Goal: Task Accomplishment & Management: Manage account settings

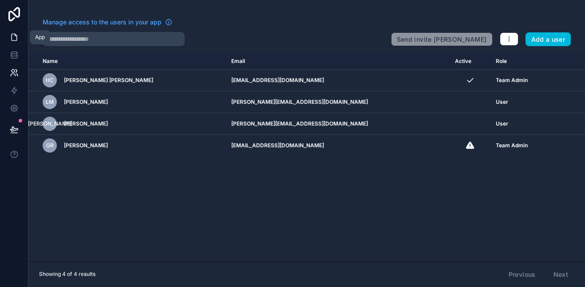
click at [10, 32] on link at bounding box center [14, 37] width 28 height 18
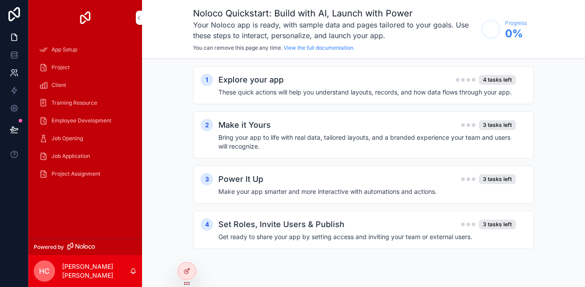
click at [12, 70] on icon at bounding box center [13, 71] width 3 height 3
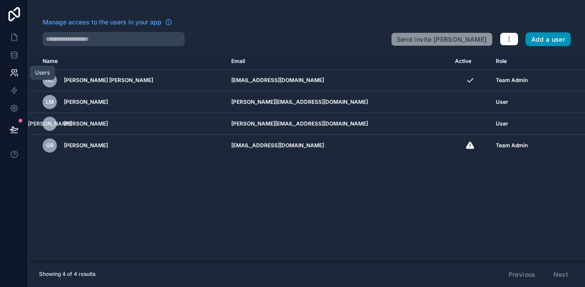
click at [548, 40] on button "Add a user" at bounding box center [549, 39] width 46 height 14
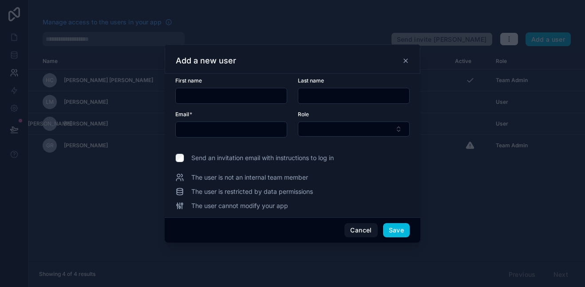
click at [227, 99] on input "text" at bounding box center [231, 96] width 111 height 12
type input "******"
click at [323, 93] on input "text" at bounding box center [353, 96] width 111 height 12
type input "******"
click at [233, 131] on input "text" at bounding box center [231, 129] width 111 height 12
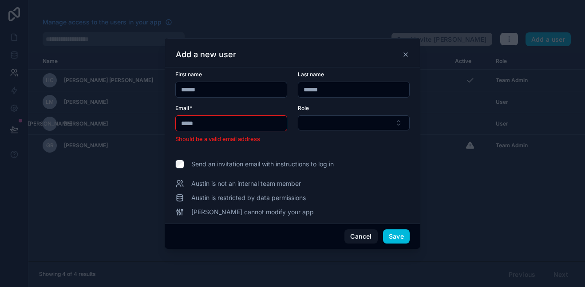
type input "******"
click at [357, 121] on button "Select Button" at bounding box center [354, 122] width 112 height 15
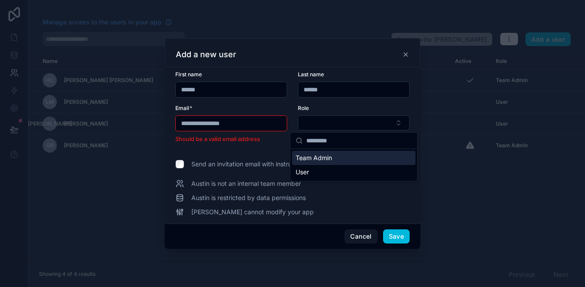
click at [249, 127] on input "**********" at bounding box center [231, 123] width 111 height 12
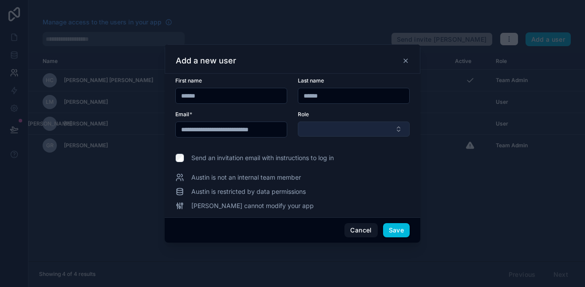
type input "**********"
click at [321, 127] on button "Select Button" at bounding box center [354, 129] width 112 height 15
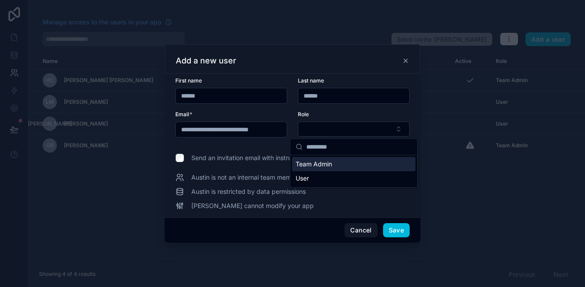
click at [354, 177] on div "User" at bounding box center [353, 178] width 123 height 14
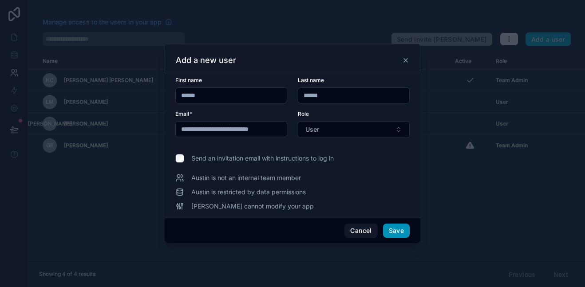
click at [394, 230] on button "Save" at bounding box center [396, 231] width 27 height 14
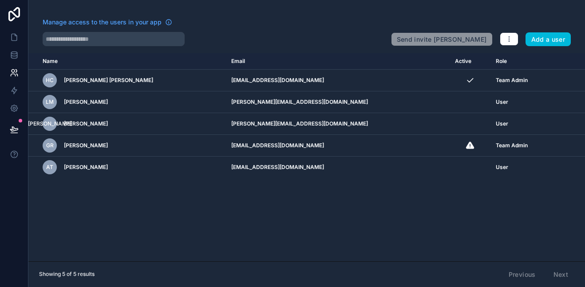
click at [274, 229] on div "Name Email Active Role [DOMAIN_NAME] [PERSON_NAME] [PERSON_NAME][EMAIL_ADDRESS]…" at bounding box center [306, 157] width 557 height 208
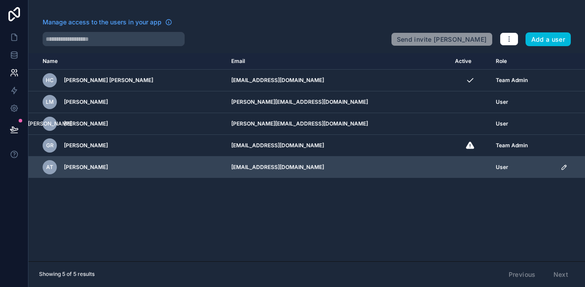
click at [302, 166] on td "[EMAIL_ADDRESS][DOMAIN_NAME]" at bounding box center [338, 168] width 224 height 22
click at [287, 157] on td "[EMAIL_ADDRESS][DOMAIN_NAME]" at bounding box center [338, 168] width 224 height 22
click at [285, 168] on td "[EMAIL_ADDRESS][DOMAIN_NAME]" at bounding box center [338, 168] width 224 height 22
click at [561, 168] on icon "scrollable content" at bounding box center [564, 167] width 7 height 7
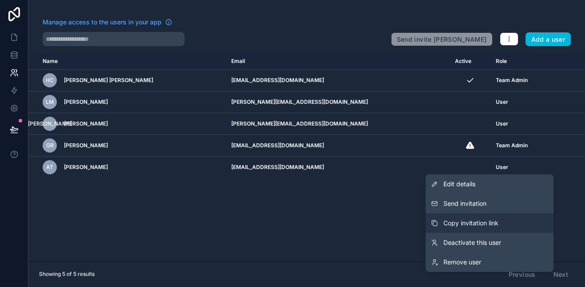
click at [469, 222] on span "Copy invitation link" at bounding box center [470, 223] width 55 height 9
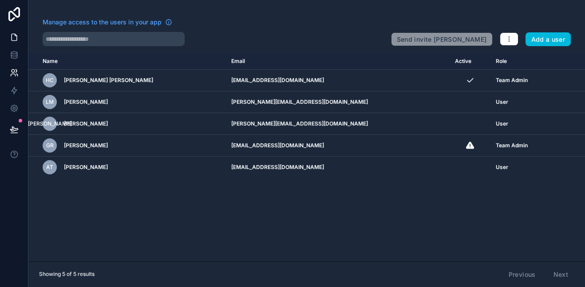
click at [13, 37] on icon at bounding box center [14, 37] width 9 height 9
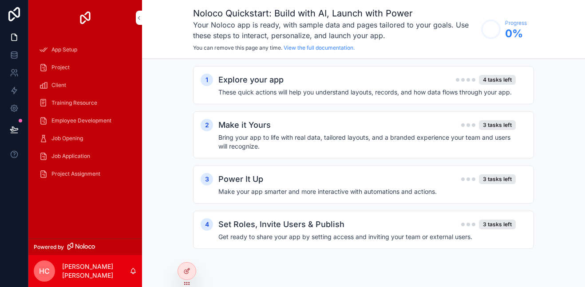
click at [63, 48] on span "App Setup" at bounding box center [64, 49] width 26 height 7
click at [498, 74] on div "Explore your app 4 tasks left" at bounding box center [366, 80] width 297 height 12
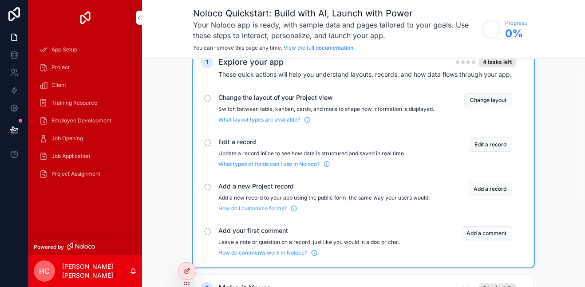
scroll to position [19, 0]
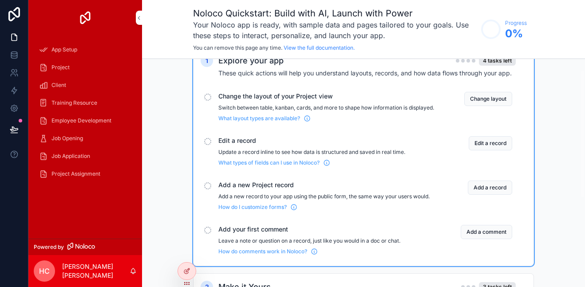
click at [207, 98] on div "scrollable content" at bounding box center [207, 97] width 7 height 7
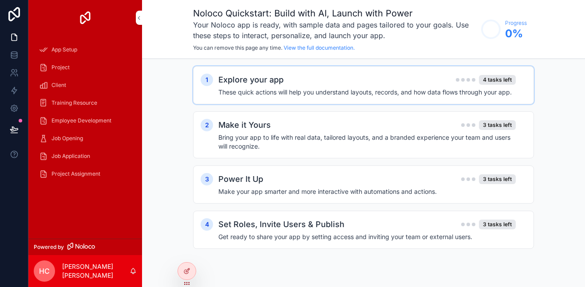
click at [244, 84] on h2 "Explore your app" at bounding box center [250, 80] width 65 height 12
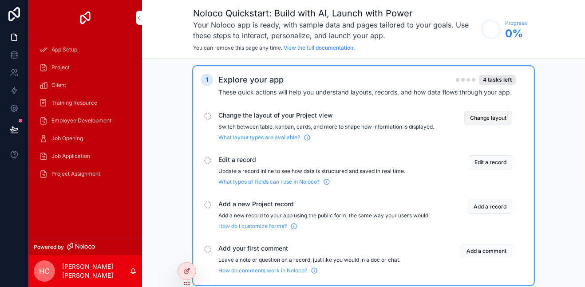
click at [502, 115] on button "Change layout" at bounding box center [488, 118] width 48 height 14
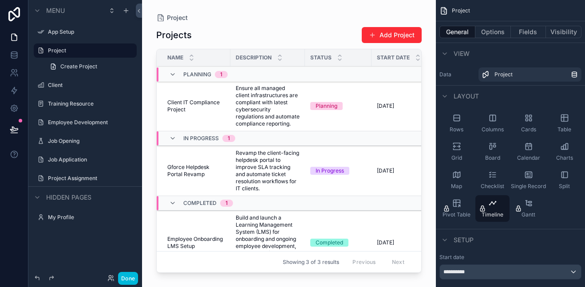
click at [405, 34] on div "scrollable content" at bounding box center [289, 138] width 294 height 277
click at [398, 34] on button "Add Project" at bounding box center [392, 35] width 60 height 16
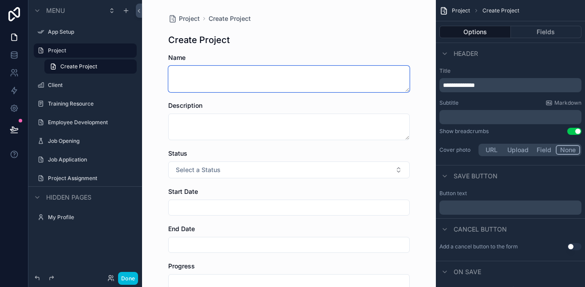
click at [273, 73] on textarea "scrollable content" at bounding box center [288, 79] width 241 height 27
type textarea "**********"
click at [265, 108] on div "Description" at bounding box center [288, 105] width 241 height 9
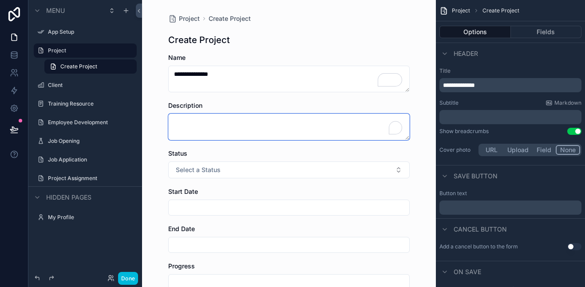
click at [265, 115] on textarea "To enrich screen reader interactions, please activate Accessibility in Grammarl…" at bounding box center [288, 127] width 241 height 27
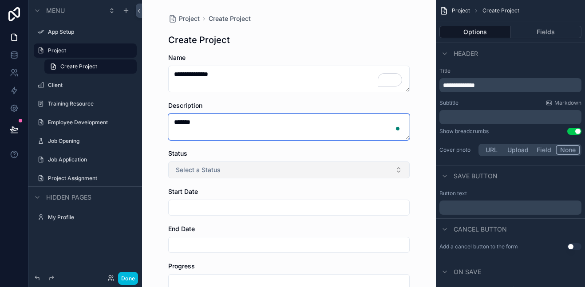
type textarea "*******"
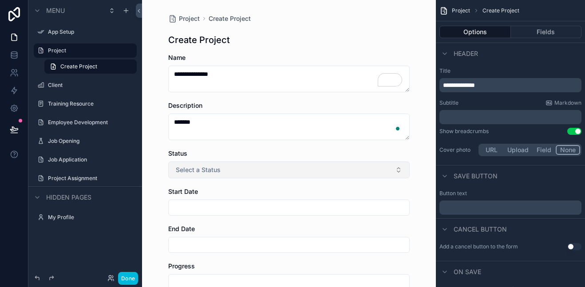
click at [257, 168] on button "Select a Status" at bounding box center [288, 170] width 241 height 17
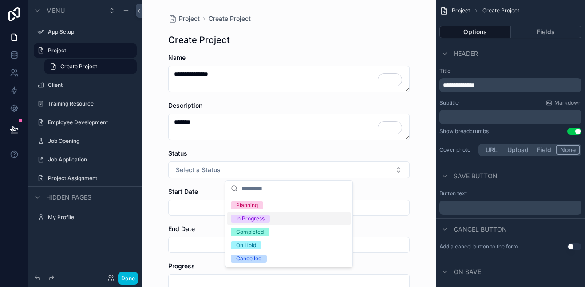
click at [270, 218] on div "In Progress" at bounding box center [288, 218] width 123 height 13
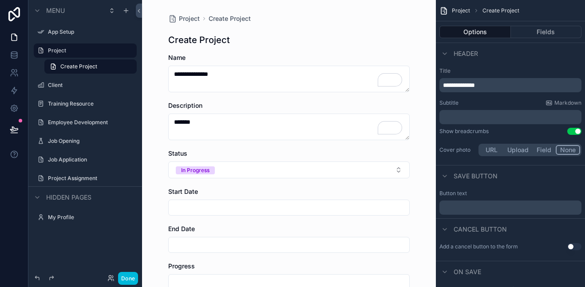
click at [236, 205] on input "scrollable content" at bounding box center [289, 208] width 241 height 12
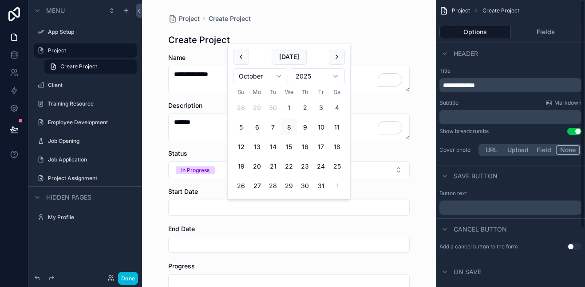
click at [501, 54] on div "Header" at bounding box center [510, 53] width 149 height 21
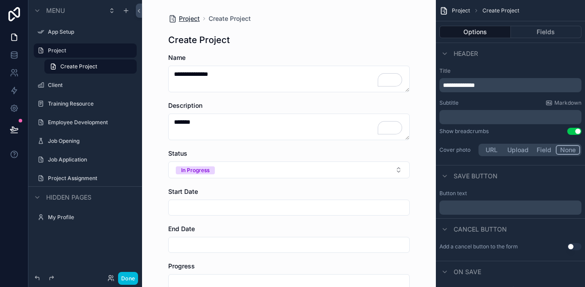
click at [184, 17] on span "Project" at bounding box center [189, 18] width 21 height 9
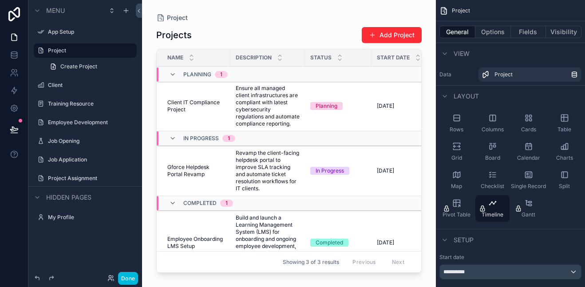
scroll to position [53, 0]
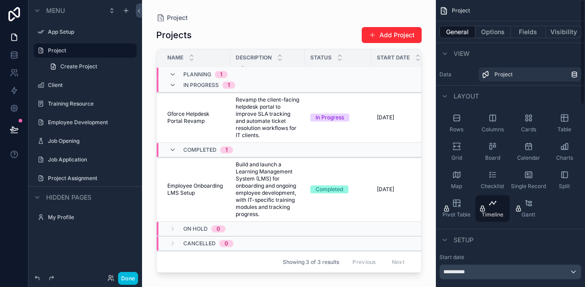
click at [397, 264] on div "Previous Next" at bounding box center [378, 262] width 64 height 14
click at [466, 246] on div "Setup" at bounding box center [510, 239] width 149 height 21
click at [74, 34] on label "App Setup" at bounding box center [83, 31] width 71 height 7
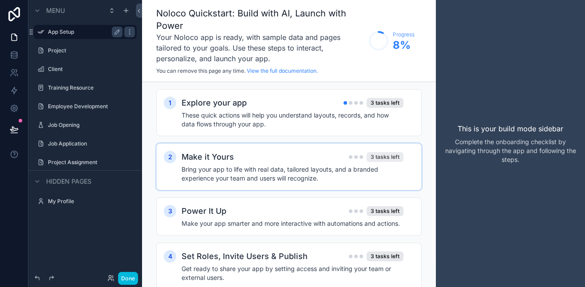
click at [384, 154] on div "3 tasks left" at bounding box center [385, 157] width 37 height 10
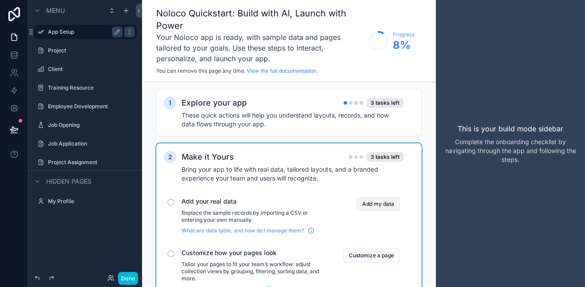
click at [373, 206] on button "Add my data" at bounding box center [378, 204] width 44 height 14
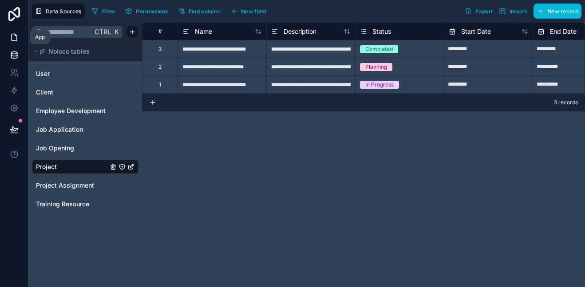
click at [11, 36] on icon at bounding box center [14, 37] width 9 height 9
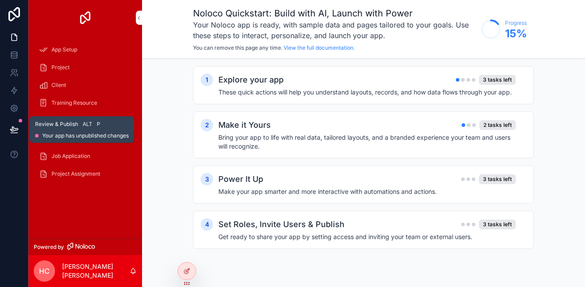
click at [13, 128] on icon at bounding box center [14, 129] width 9 height 9
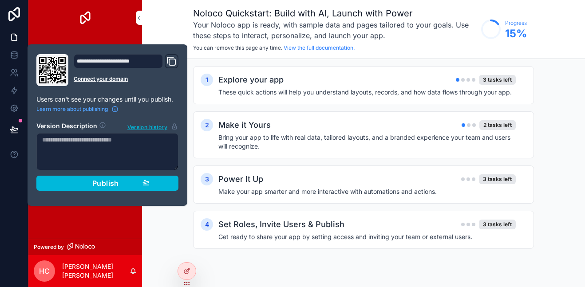
click at [16, 207] on div at bounding box center [14, 143] width 28 height 287
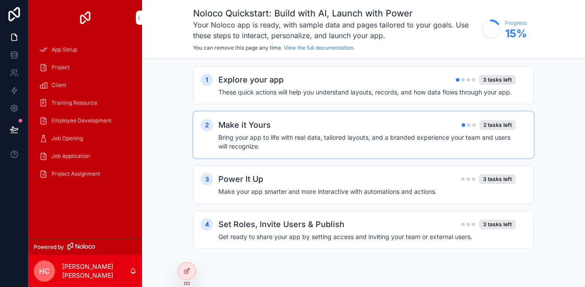
click at [333, 126] on div "Make it Yours 2 tasks left" at bounding box center [366, 125] width 297 height 12
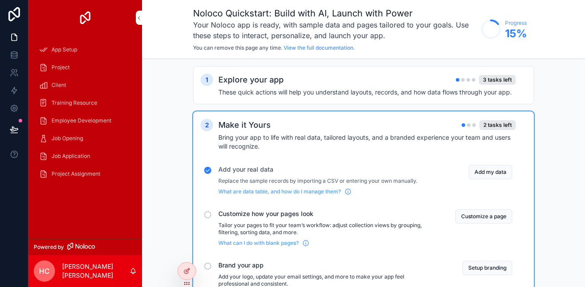
click at [236, 135] on h4 "Bring your app to life with real data, tailored layouts, and a branded experien…" at bounding box center [366, 142] width 297 height 18
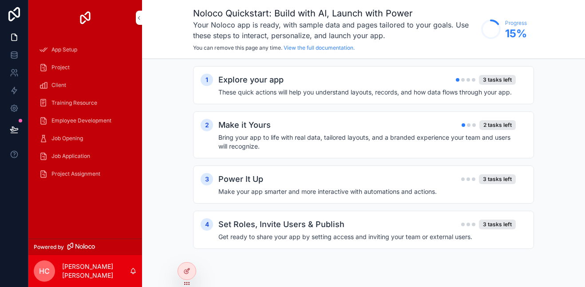
click at [83, 49] on div "App Setup" at bounding box center [85, 50] width 92 height 14
click at [65, 59] on link "Project" at bounding box center [85, 67] width 103 height 16
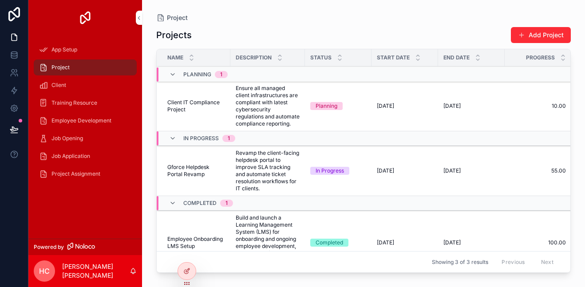
click at [64, 65] on span "Project" at bounding box center [60, 67] width 18 height 7
click at [61, 66] on span "Project" at bounding box center [60, 67] width 18 height 7
click at [14, 54] on icon at bounding box center [14, 53] width 6 height 2
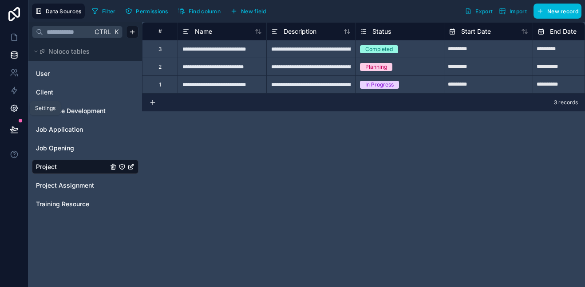
click at [13, 109] on icon at bounding box center [14, 108] width 2 height 2
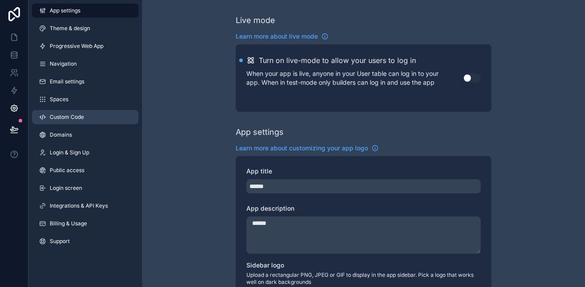
click at [73, 112] on link "Custom Code" at bounding box center [85, 117] width 107 height 14
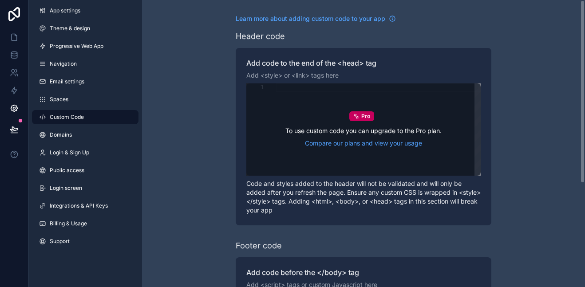
click at [292, 123] on div "Pro To use custom code you can upgrade to the Pro plan. Compare our plans and v…" at bounding box center [363, 129] width 234 height 92
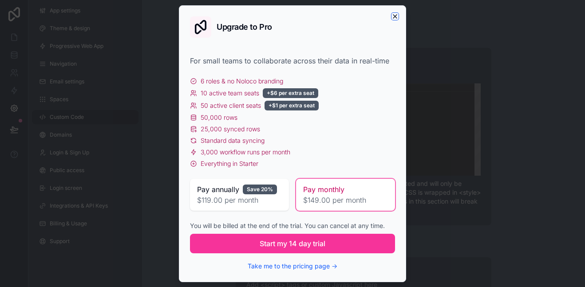
click at [394, 16] on icon "button" at bounding box center [395, 16] width 7 height 7
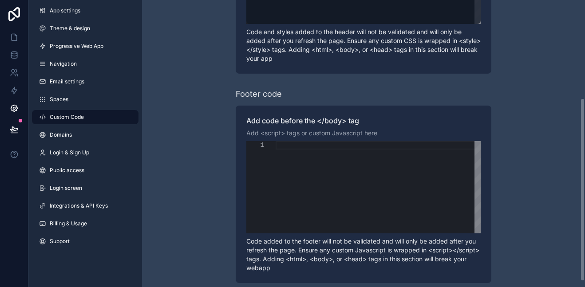
scroll to position [159, 0]
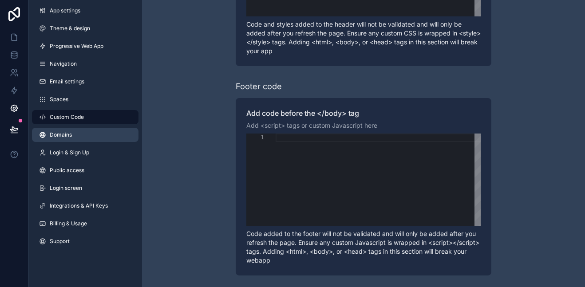
click at [71, 136] on span "Domains" at bounding box center [61, 134] width 22 height 7
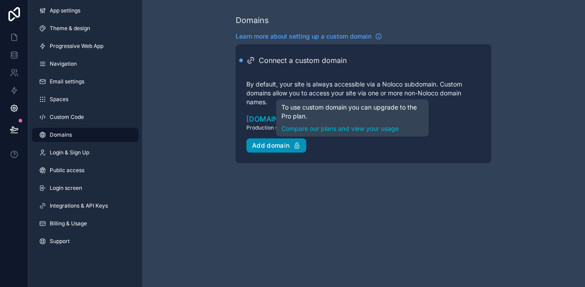
click at [270, 144] on div "Add domain" at bounding box center [276, 146] width 48 height 8
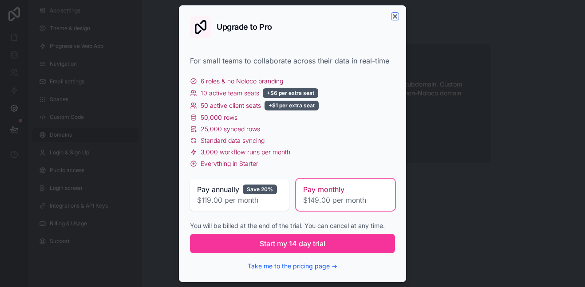
click at [394, 15] on icon "button" at bounding box center [395, 17] width 4 height 4
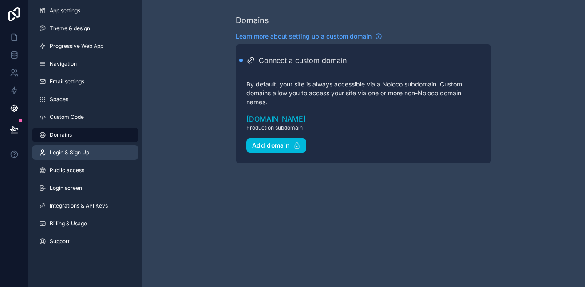
click at [71, 154] on span "Login & Sign Up" at bounding box center [70, 152] width 40 height 7
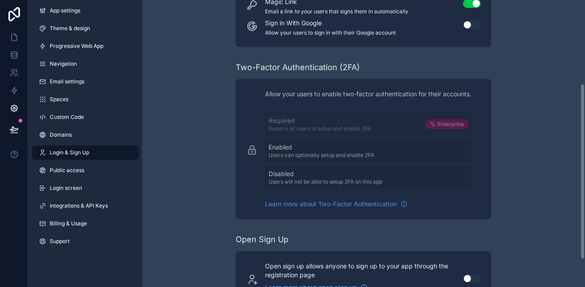
scroll to position [180, 0]
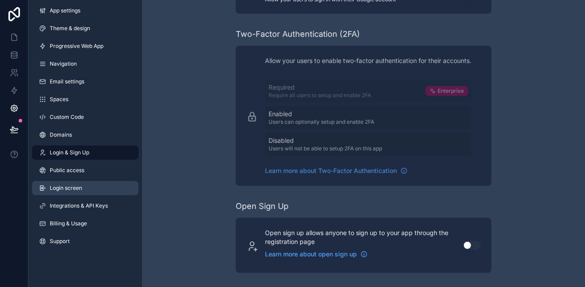
click at [66, 186] on span "Login screen" at bounding box center [66, 188] width 32 height 7
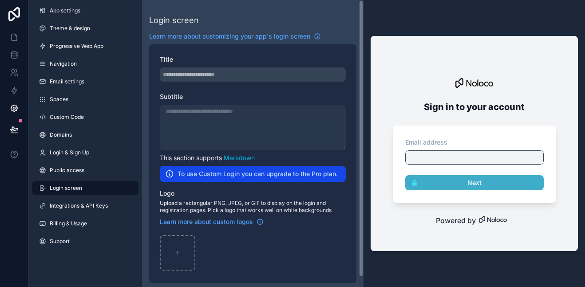
click at [239, 73] on div "scrollable content" at bounding box center [253, 74] width 186 height 14
click at [283, 130] on div "scrollable content" at bounding box center [253, 127] width 186 height 45
click at [458, 155] on div at bounding box center [474, 157] width 138 height 14
click at [454, 156] on div at bounding box center [474, 157] width 138 height 14
click at [173, 250] on div "scrollable content" at bounding box center [178, 253] width 36 height 36
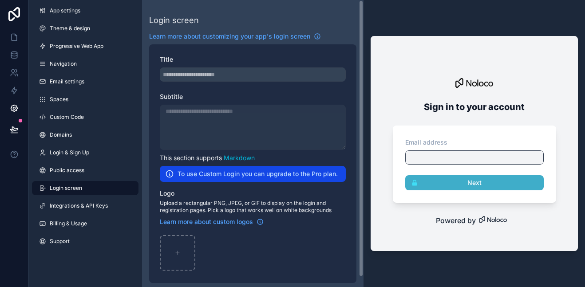
click at [227, 72] on div "scrollable content" at bounding box center [253, 74] width 186 height 14
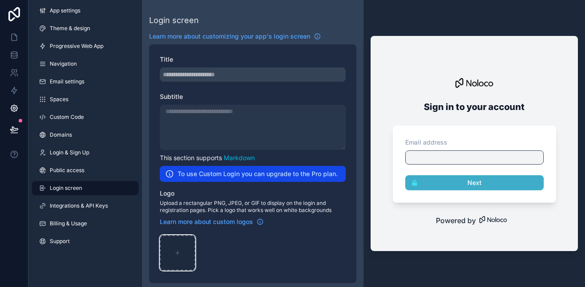
click at [180, 262] on div "scrollable content" at bounding box center [178, 253] width 36 height 36
type input "**********"
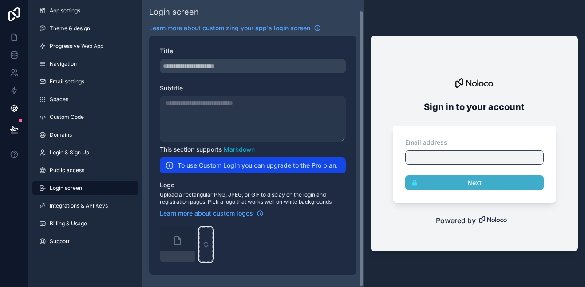
scroll to position [10, 0]
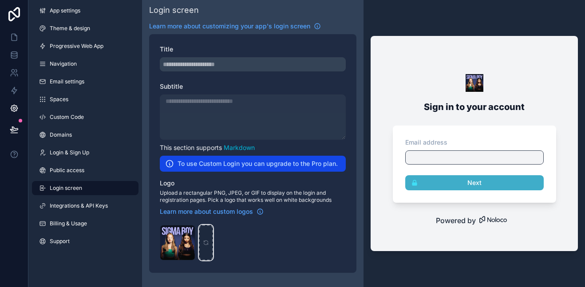
click at [200, 240] on div "scrollable content" at bounding box center [206, 243] width 14 height 36
type input "**********"
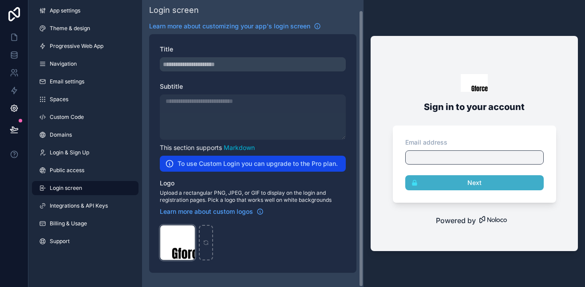
click at [192, 250] on div "Screenshot-2025-10-08-4.07.13-PM .png" at bounding box center [178, 243] width 36 height 36
click at [202, 243] on div "scrollable content" at bounding box center [206, 243] width 14 height 36
type input "**********"
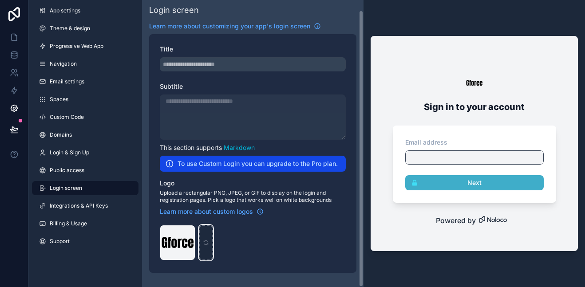
click at [205, 245] on icon "scrollable content" at bounding box center [206, 243] width 6 height 6
type input "**********"
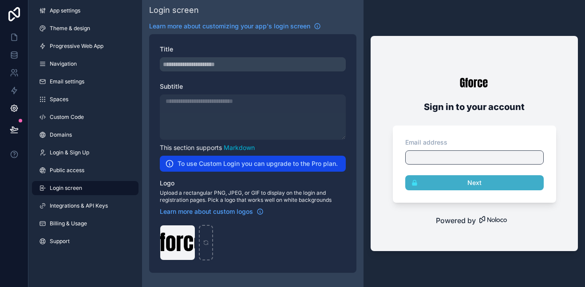
click at [339, 232] on div "Screenshot-2025-10-08-4.10.36-PM .png" at bounding box center [253, 243] width 186 height 36
click at [64, 24] on link "Theme & design" at bounding box center [85, 28] width 107 height 14
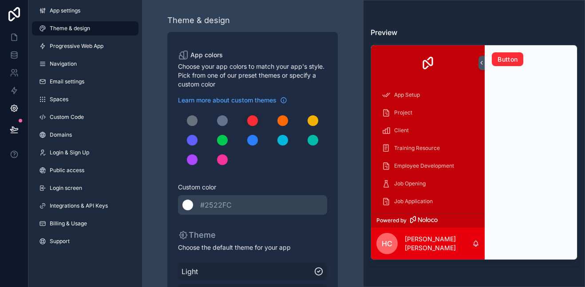
click at [194, 204] on div "******* #2522FC" at bounding box center [252, 205] width 149 height 20
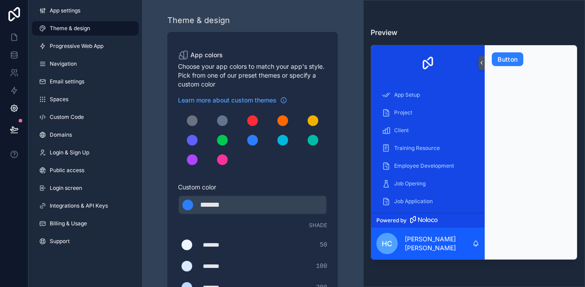
click at [247, 208] on div "******* ******* #2b7fff" at bounding box center [252, 205] width 149 height 20
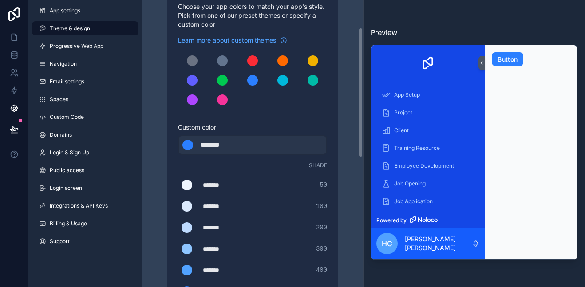
scroll to position [62, 0]
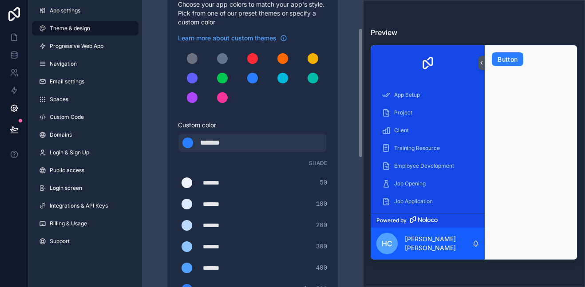
click at [220, 179] on div "*******" at bounding box center [225, 182] width 44 height 9
click at [285, 180] on div "******* ******* #eff6ff 50" at bounding box center [252, 183] width 149 height 18
click at [324, 182] on span "50" at bounding box center [324, 182] width 8 height 9
click at [185, 180] on div "scrollable content" at bounding box center [187, 183] width 11 height 11
click at [178, 183] on input "*******" at bounding box center [178, 183] width 0 height 0
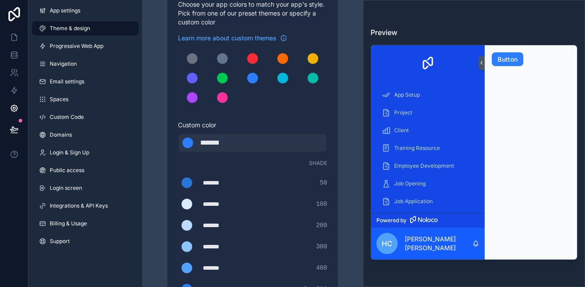
click at [165, 129] on div "Theme & design App colors Choose your app colors to match your app's style. Pic…" at bounding box center [252, 255] width 207 height 634
click at [201, 206] on div "******* ******* #dbeafe 100" at bounding box center [252, 204] width 149 height 18
click at [191, 206] on div "scrollable content" at bounding box center [187, 204] width 11 height 11
click at [178, 204] on input "*******" at bounding box center [178, 204] width 0 height 0
click at [175, 218] on div "App colors Choose your app colors to match your app's style. Pick from one of o…" at bounding box center [252, 264] width 170 height 588
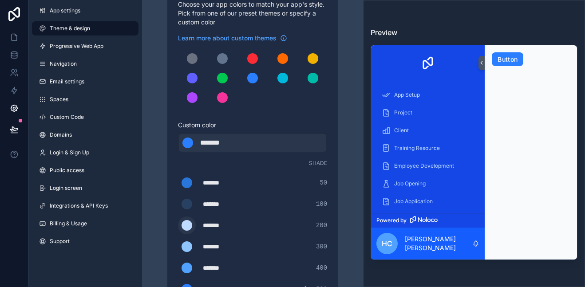
click at [188, 226] on div "scrollable content" at bounding box center [187, 225] width 11 height 11
click at [178, 225] on input "*******" at bounding box center [178, 225] width 0 height 0
drag, startPoint x: 205, startPoint y: 111, endPoint x: 199, endPoint y: 113, distance: 6.2
click at [199, 113] on div "Learn more about custom themes Custom color ******* ******* #2b7fff Shade *****…" at bounding box center [252, 219] width 149 height 371
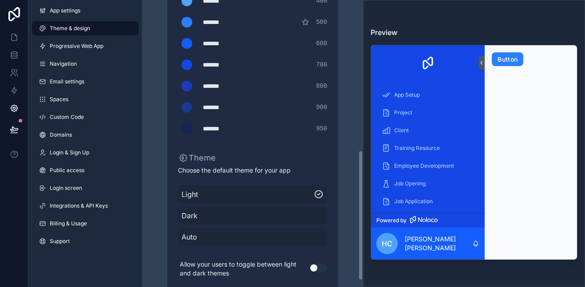
scroll to position [332, 0]
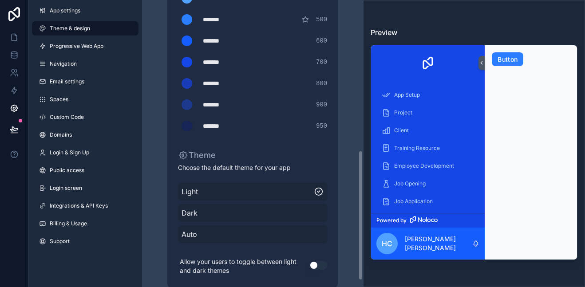
click at [194, 212] on span "Dark" at bounding box center [253, 213] width 142 height 11
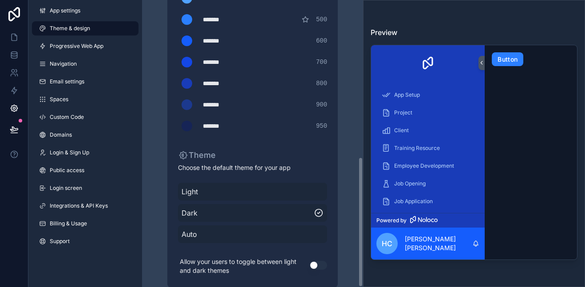
scroll to position [347, 0]
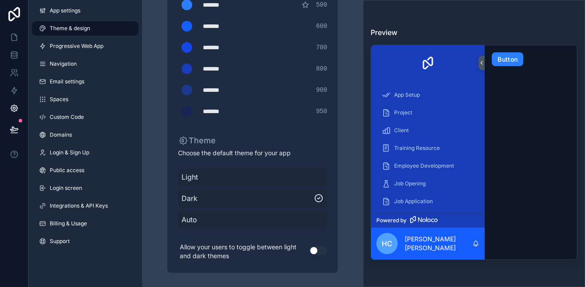
click at [316, 251] on button "Use setting" at bounding box center [318, 250] width 18 height 9
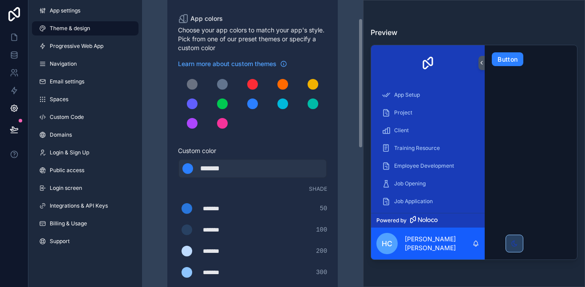
scroll to position [42, 0]
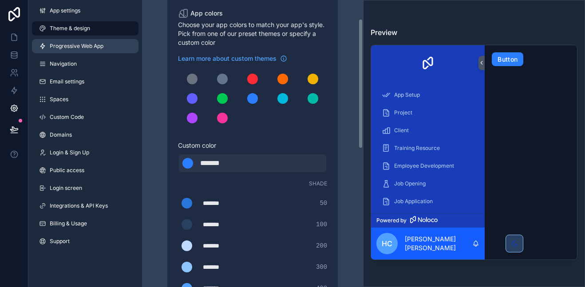
click at [119, 48] on link "Progressive Web App" at bounding box center [85, 46] width 107 height 14
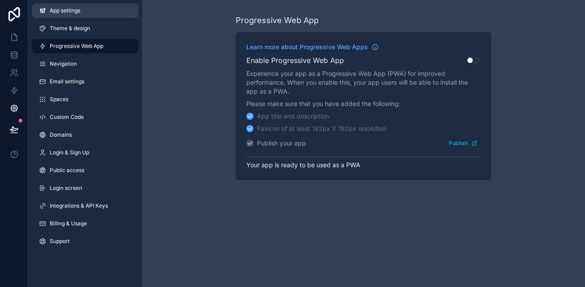
click at [85, 9] on link "App settings" at bounding box center [85, 11] width 107 height 14
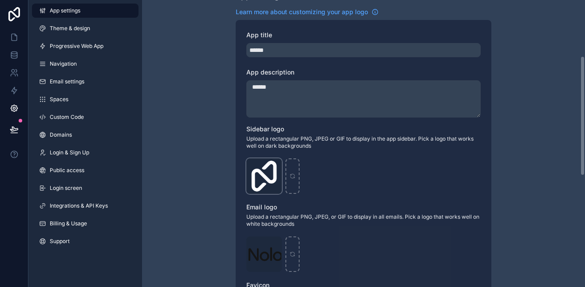
scroll to position [138, 0]
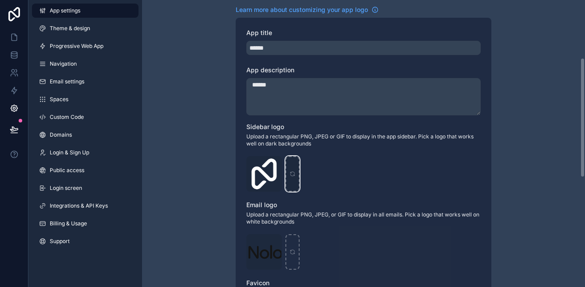
click at [287, 170] on div "scrollable content" at bounding box center [292, 174] width 14 height 36
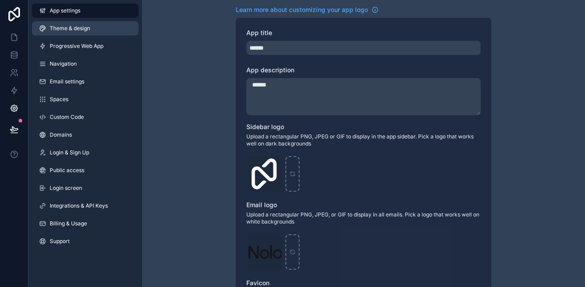
click at [70, 33] on link "Theme & design" at bounding box center [85, 28] width 107 height 14
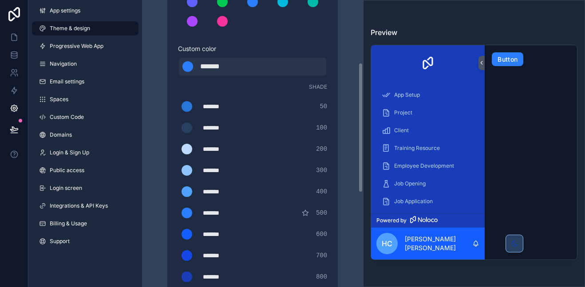
scroll to position [347, 0]
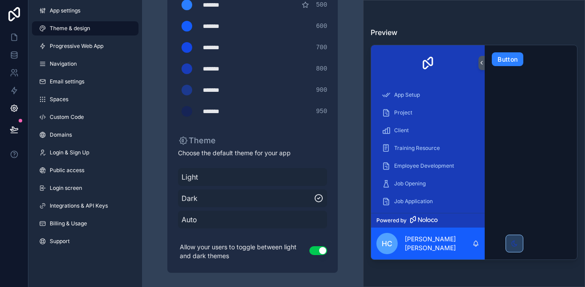
click at [295, 178] on span "Light" at bounding box center [253, 177] width 142 height 11
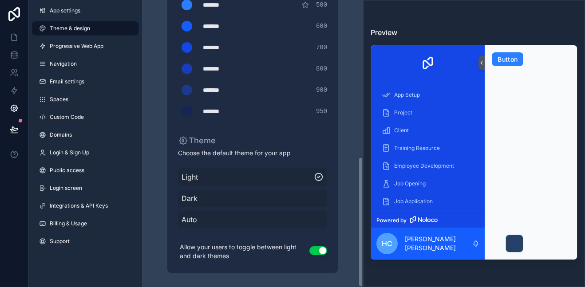
click at [319, 250] on button "Use setting" at bounding box center [318, 250] width 18 height 9
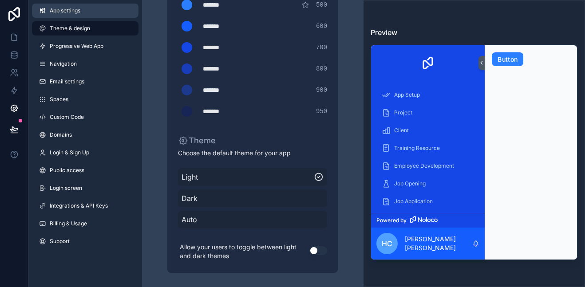
click at [75, 14] on span "App settings" at bounding box center [65, 10] width 31 height 7
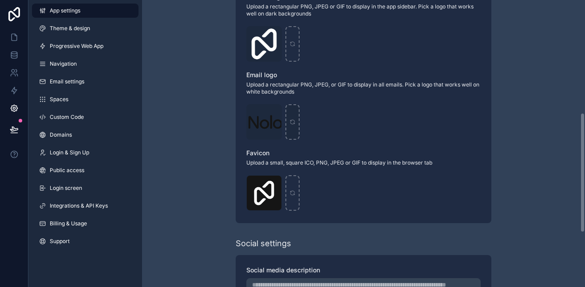
scroll to position [268, 0]
click at [293, 38] on div "scrollable content" at bounding box center [292, 45] width 14 height 36
type input "**********"
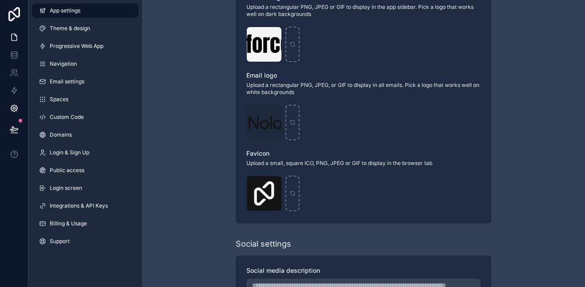
click at [13, 39] on icon at bounding box center [14, 37] width 9 height 9
